Goal: Task Accomplishment & Management: Use online tool/utility

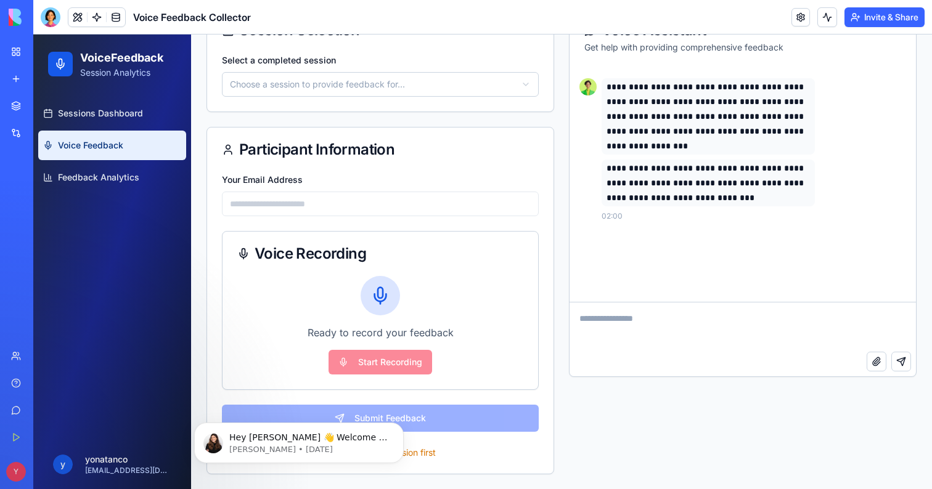
click at [141, 43] on div "VoiceFeedback Session Analytics" at bounding box center [112, 64] width 158 height 59
click at [135, 67] on p "Session Analytics" at bounding box center [121, 73] width 83 height 12
click at [63, 66] on icon at bounding box center [60, 65] width 7 height 5
click at [19, 55] on link "My Workspace" at bounding box center [28, 51] width 49 height 25
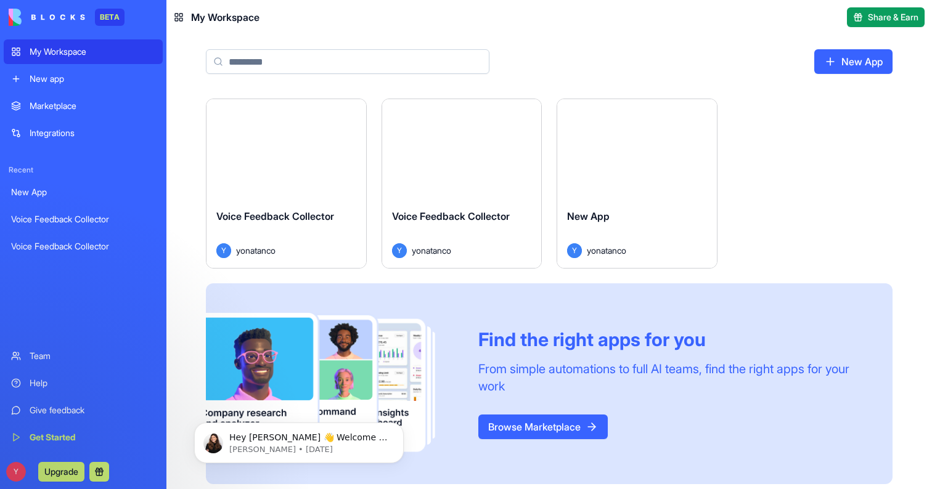
click at [68, 132] on div "Integrations" at bounding box center [93, 133] width 126 height 12
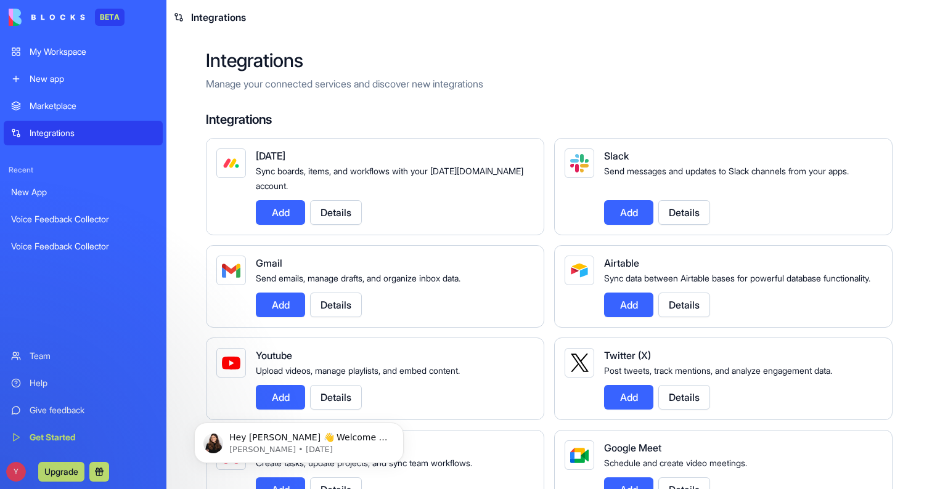
click at [361, 211] on button "Details" at bounding box center [336, 212] width 52 height 25
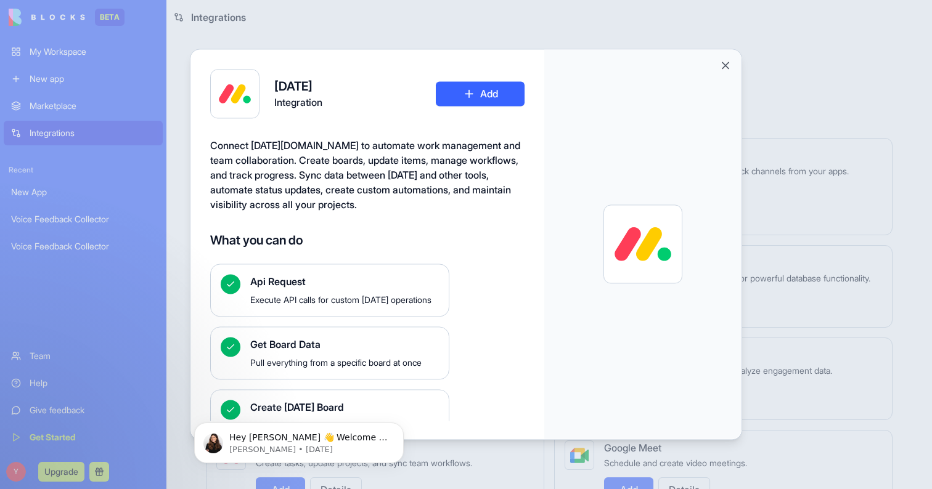
click at [733, 63] on div at bounding box center [642, 244] width 197 height 390
click at [724, 67] on button "Close" at bounding box center [725, 65] width 12 height 12
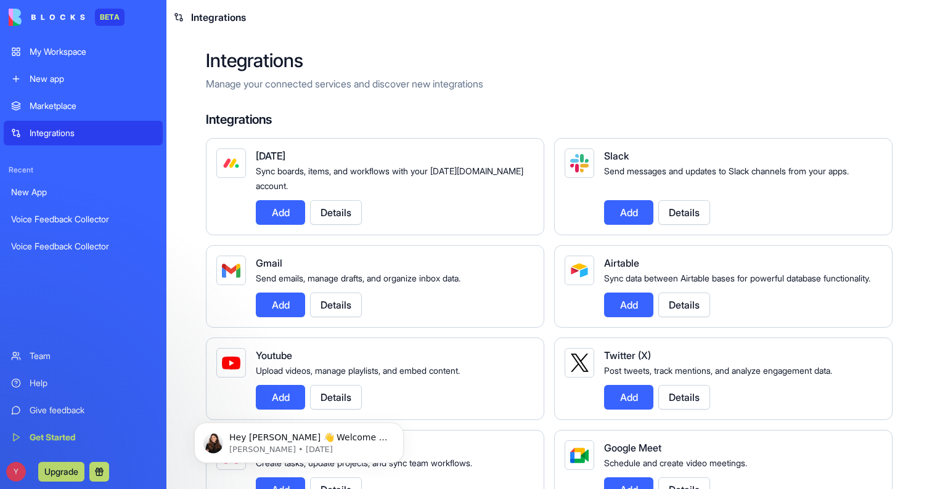
click at [274, 209] on button "Add" at bounding box center [280, 212] width 49 height 25
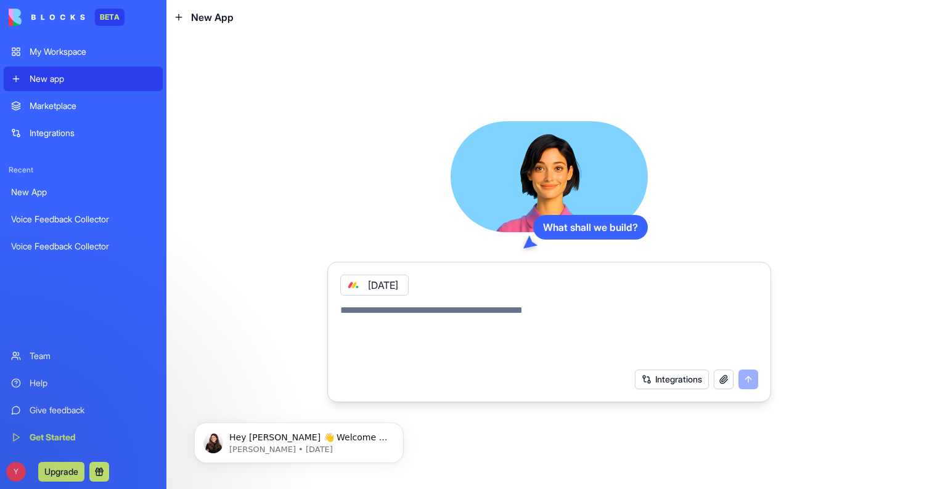
click at [541, 315] on textarea at bounding box center [549, 332] width 418 height 59
type textarea "**********"
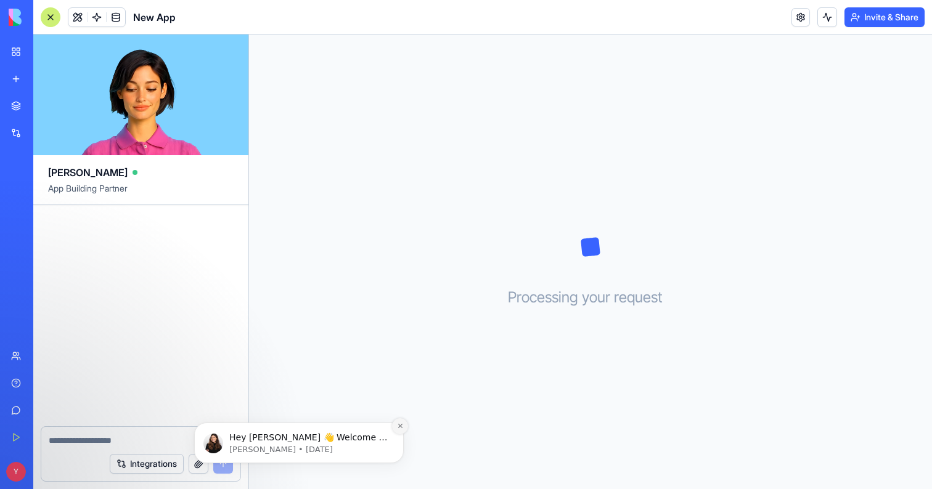
click at [403, 424] on icon "Dismiss notification" at bounding box center [400, 426] width 7 height 7
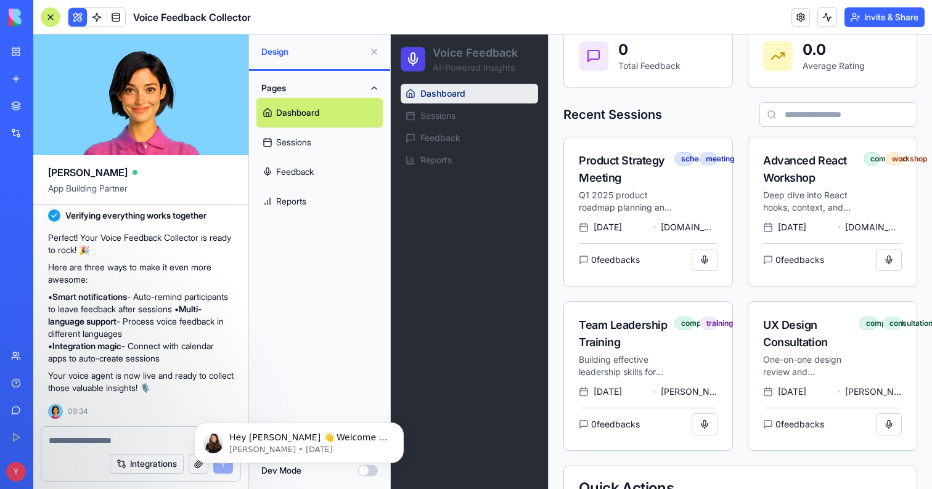
scroll to position [315, 0]
